Goal: Task Accomplishment & Management: Use online tool/utility

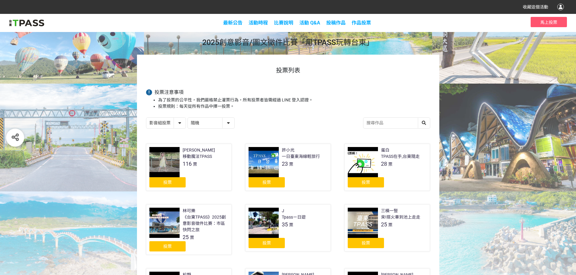
click at [273, 183] on div "投票" at bounding box center [266, 182] width 36 height 10
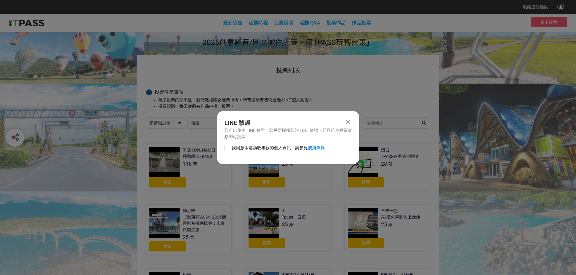
click at [262, 151] on span "我同意本活動收集我的個人資訊，請參見 使用條款" at bounding box center [277, 148] width 93 height 6
click at [228, 150] on input "我同意本活動收集我的個人資訊，請參見 使用條款" at bounding box center [227, 148] width 4 height 4
checkbox input "false"
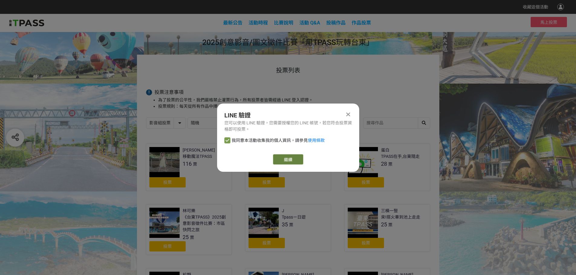
click at [292, 162] on button "繼續" at bounding box center [288, 159] width 30 height 10
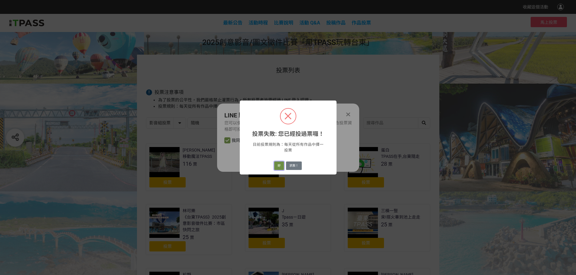
click at [276, 167] on button "好" at bounding box center [279, 166] width 10 height 8
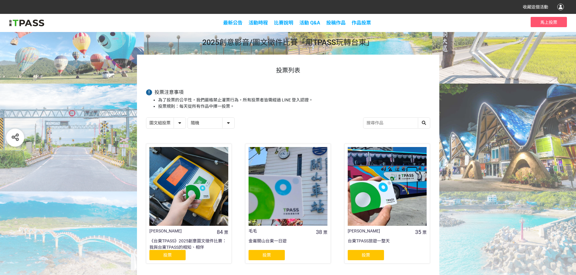
select select "13139"
click at [160, 258] on div "投票" at bounding box center [167, 255] width 36 height 10
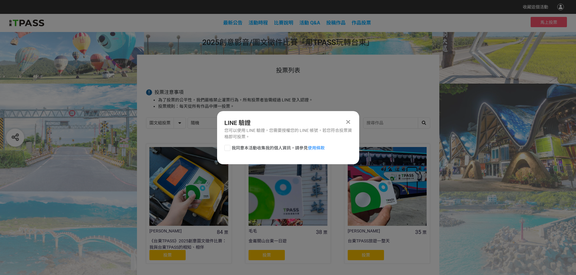
click at [256, 148] on span "我同意本活動收集我的個人資訊，請參見 使用條款" at bounding box center [277, 148] width 93 height 6
click at [228, 148] on input "我同意本活動收集我的個人資訊，請參見 使用條款" at bounding box center [227, 148] width 4 height 4
checkbox input "false"
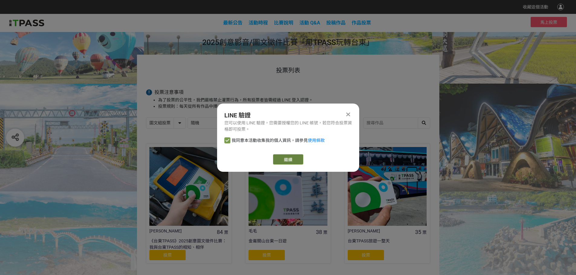
click at [287, 155] on button "繼續" at bounding box center [288, 159] width 30 height 10
click at [287, 163] on button "繼續" at bounding box center [288, 159] width 30 height 10
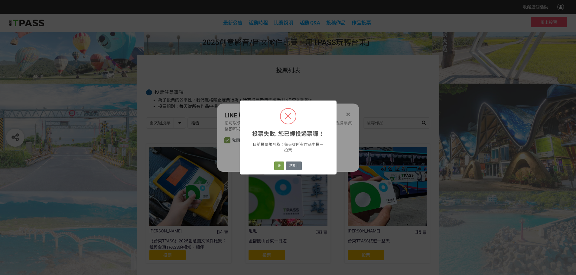
click at [277, 159] on div "投票失敗: 您已經投過票囉！ × 目前投票規則為：每天從所有作品中擇一投票 好 求救！" at bounding box center [288, 138] width 97 height 74
click at [277, 164] on button "好" at bounding box center [279, 166] width 10 height 8
